Goal: Transaction & Acquisition: Download file/media

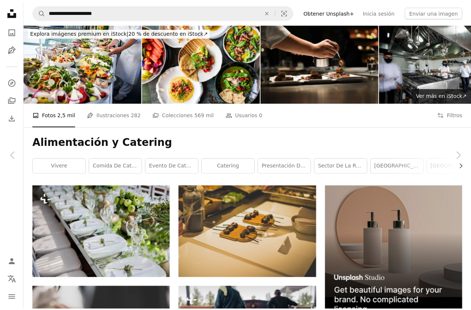
scroll to position [74, 0]
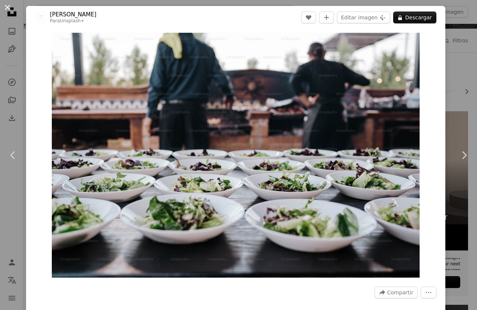
click at [8, 9] on button "An X shape" at bounding box center [7, 7] width 9 height 9
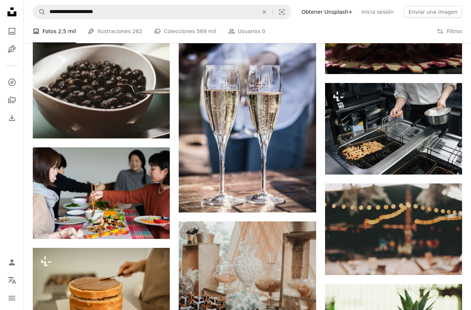
scroll to position [10465, 0]
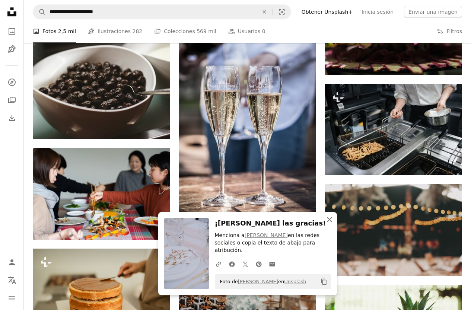
click at [331, 222] on icon "button" at bounding box center [329, 219] width 5 height 5
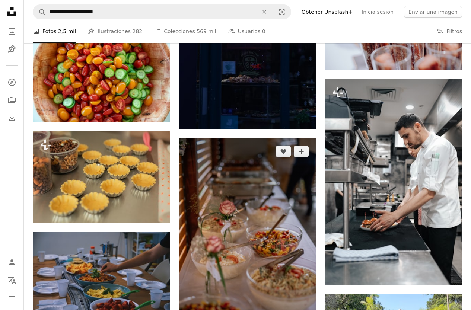
scroll to position [11434, 0]
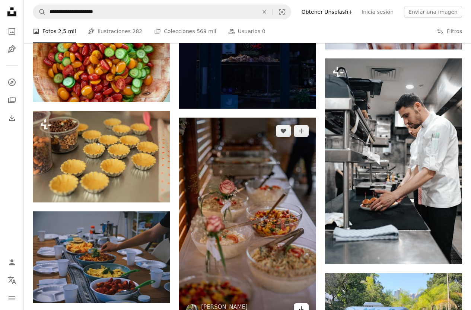
click at [301, 305] on icon "Arrow pointing down" at bounding box center [301, 309] width 6 height 9
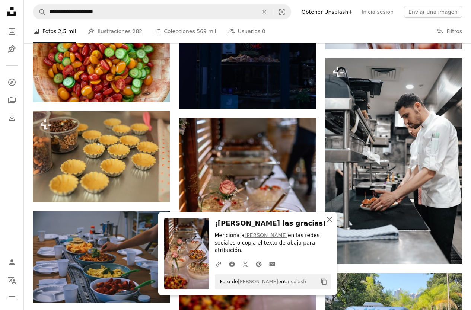
click at [330, 222] on icon "button" at bounding box center [329, 219] width 5 height 5
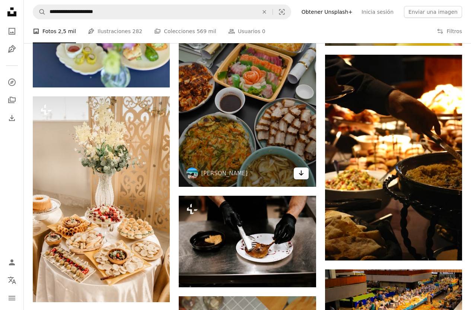
scroll to position [12067, 0]
